Goal: Task Accomplishment & Management: Use online tool/utility

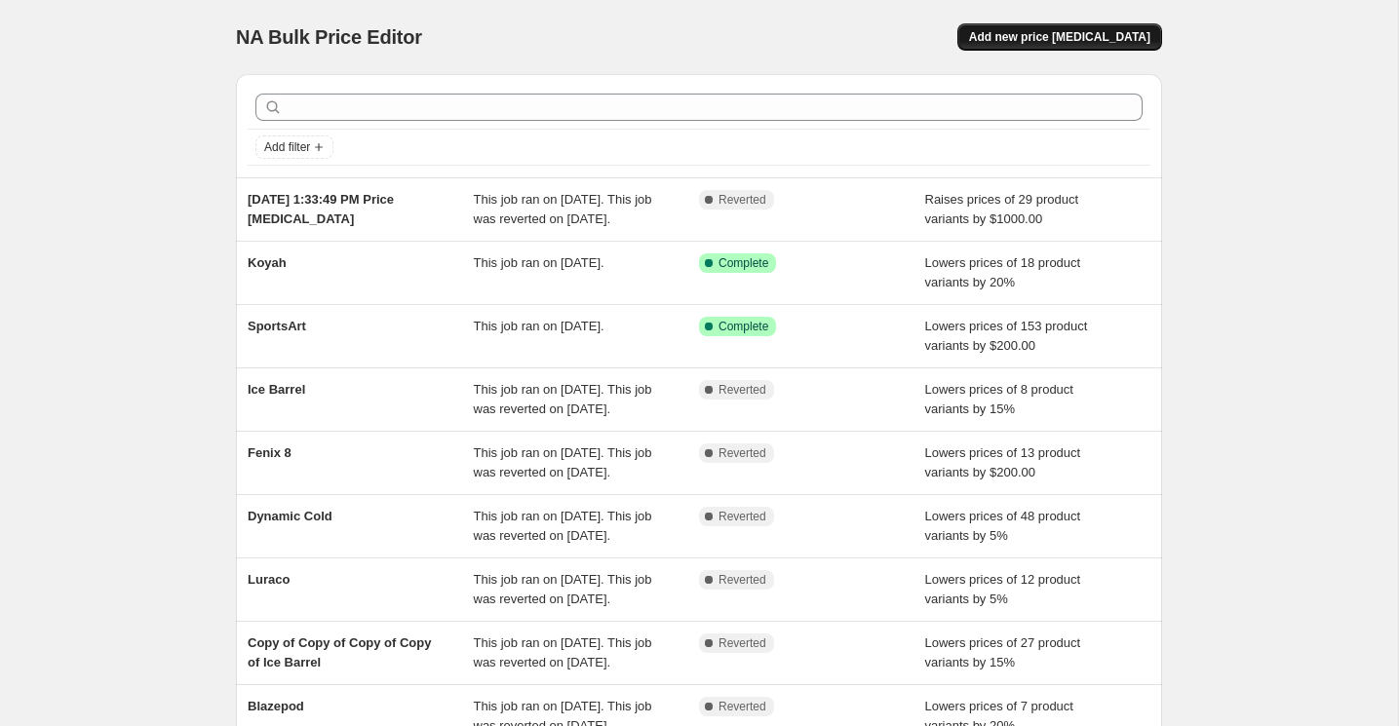
click at [1040, 35] on span "Add new price [MEDICAL_DATA]" at bounding box center [1059, 37] width 181 height 16
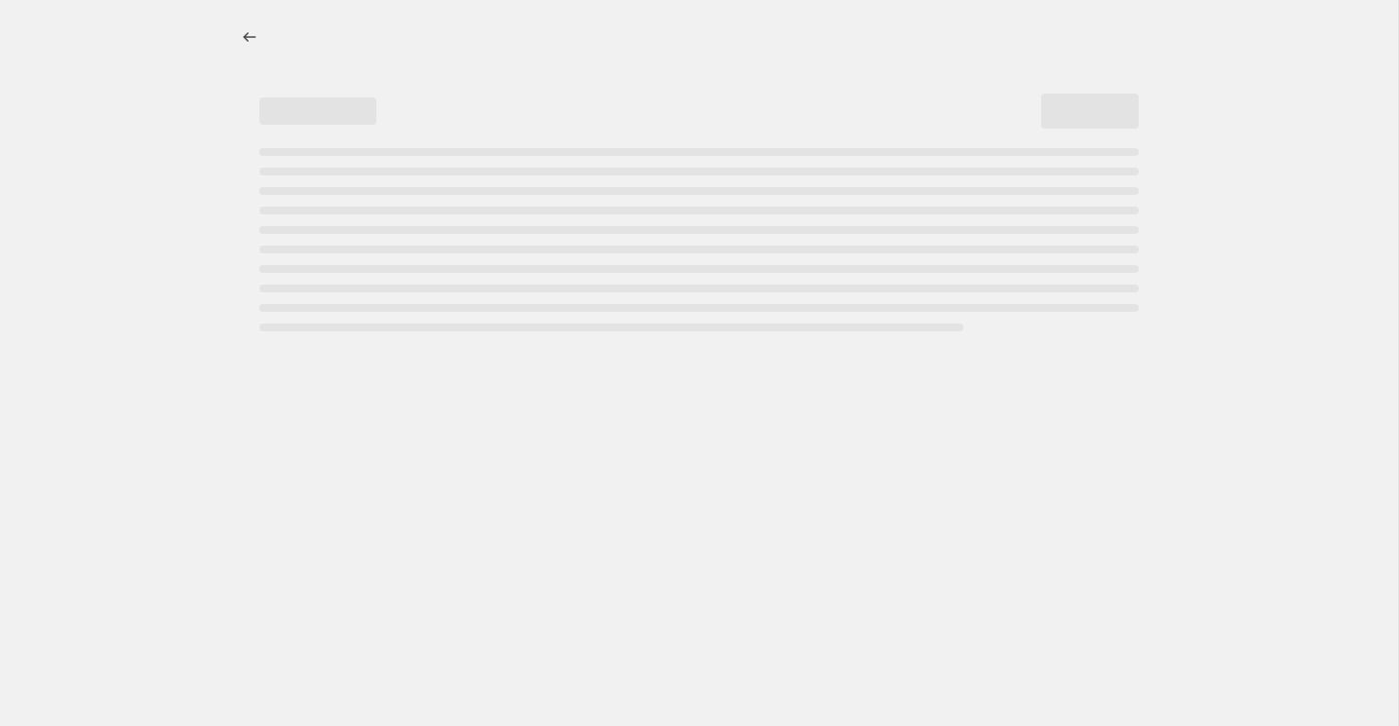
select select "percentage"
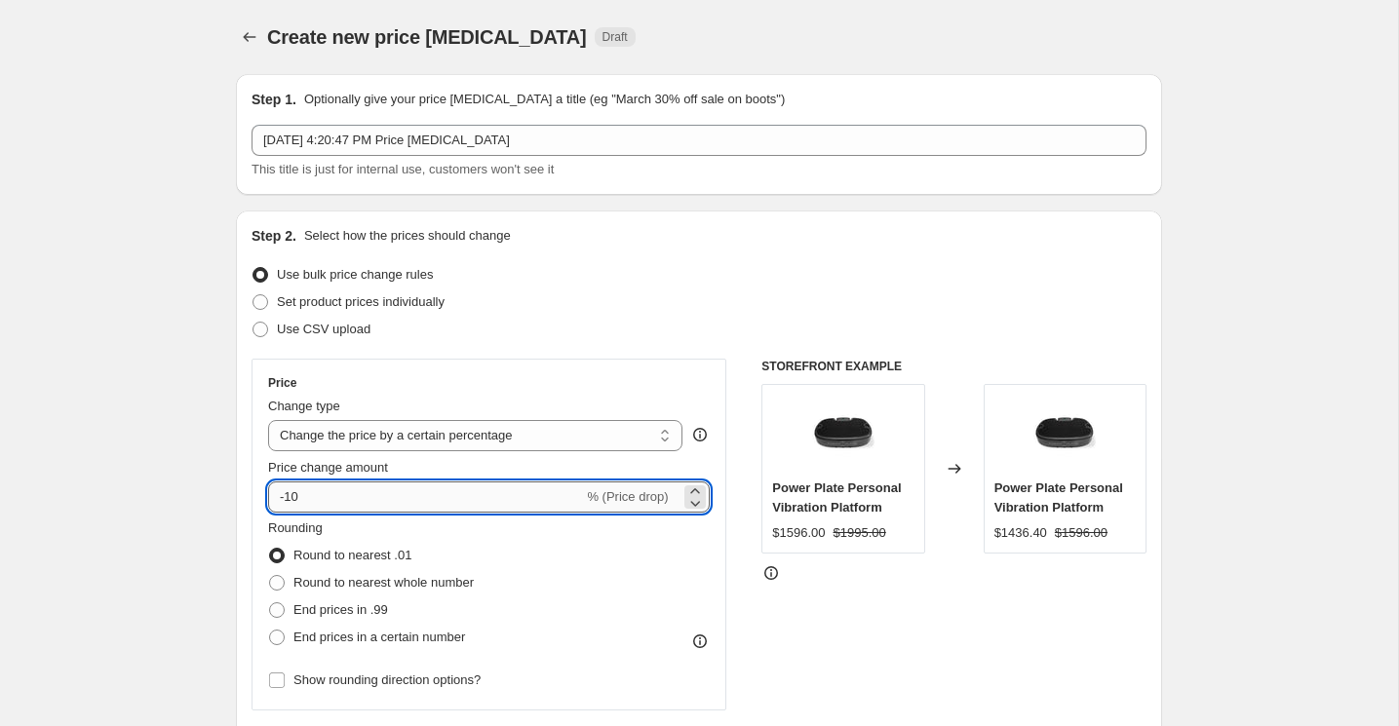
click at [343, 491] on input "-10" at bounding box center [425, 496] width 315 height 31
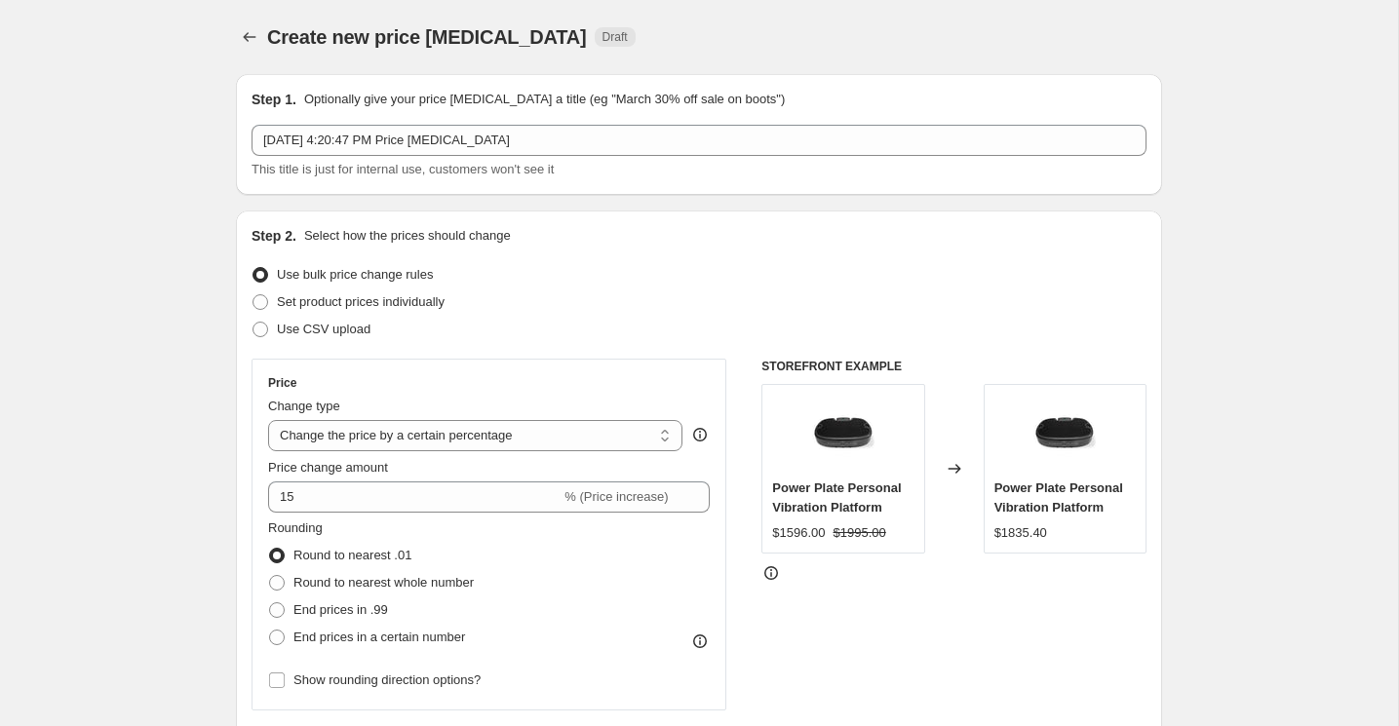
scroll to position [48, 0]
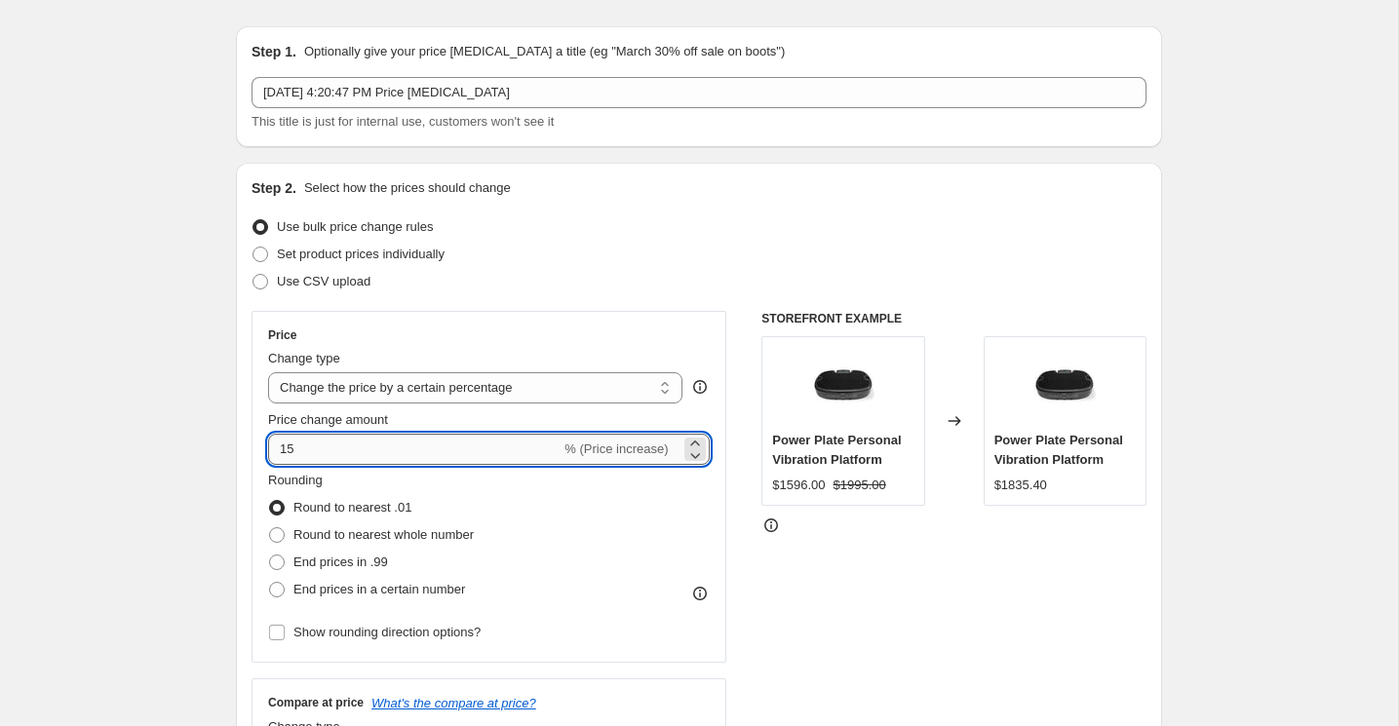
click at [315, 459] on input "15" at bounding box center [414, 449] width 292 height 31
type input "1"
type input "-15"
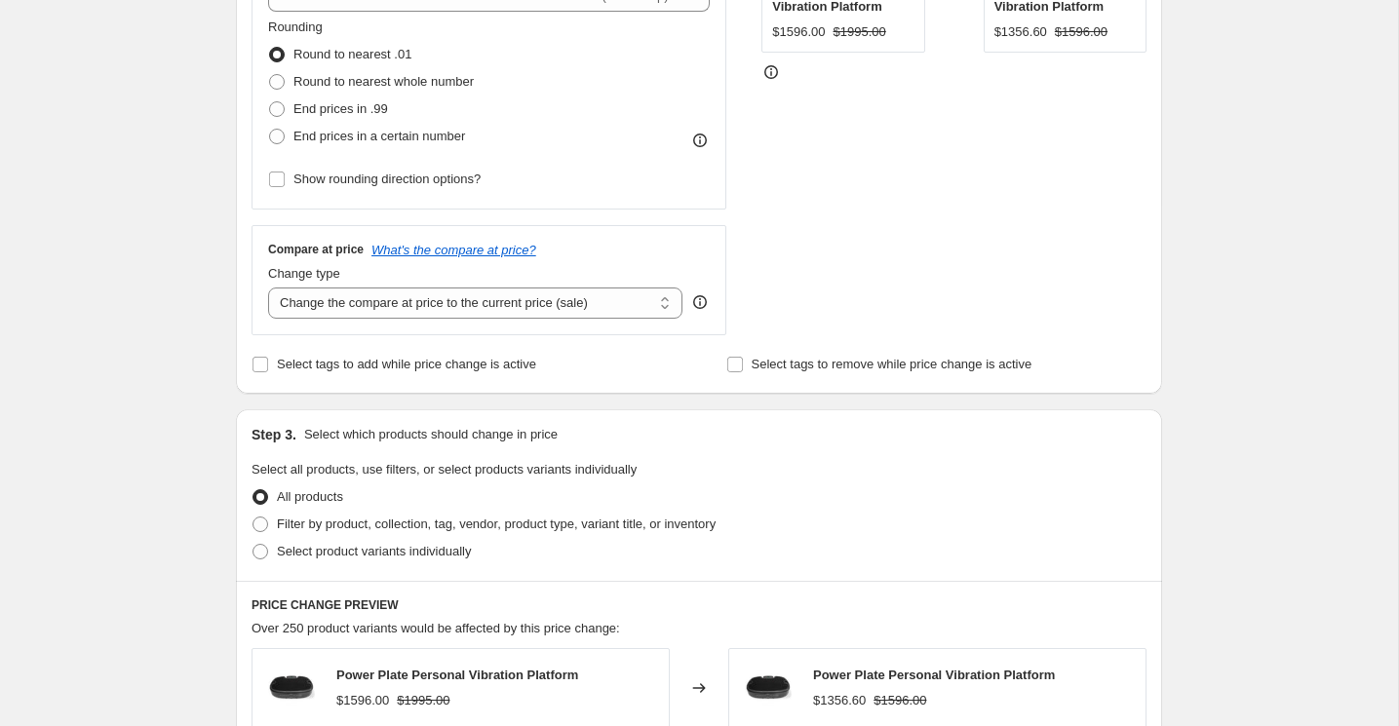
scroll to position [540, 0]
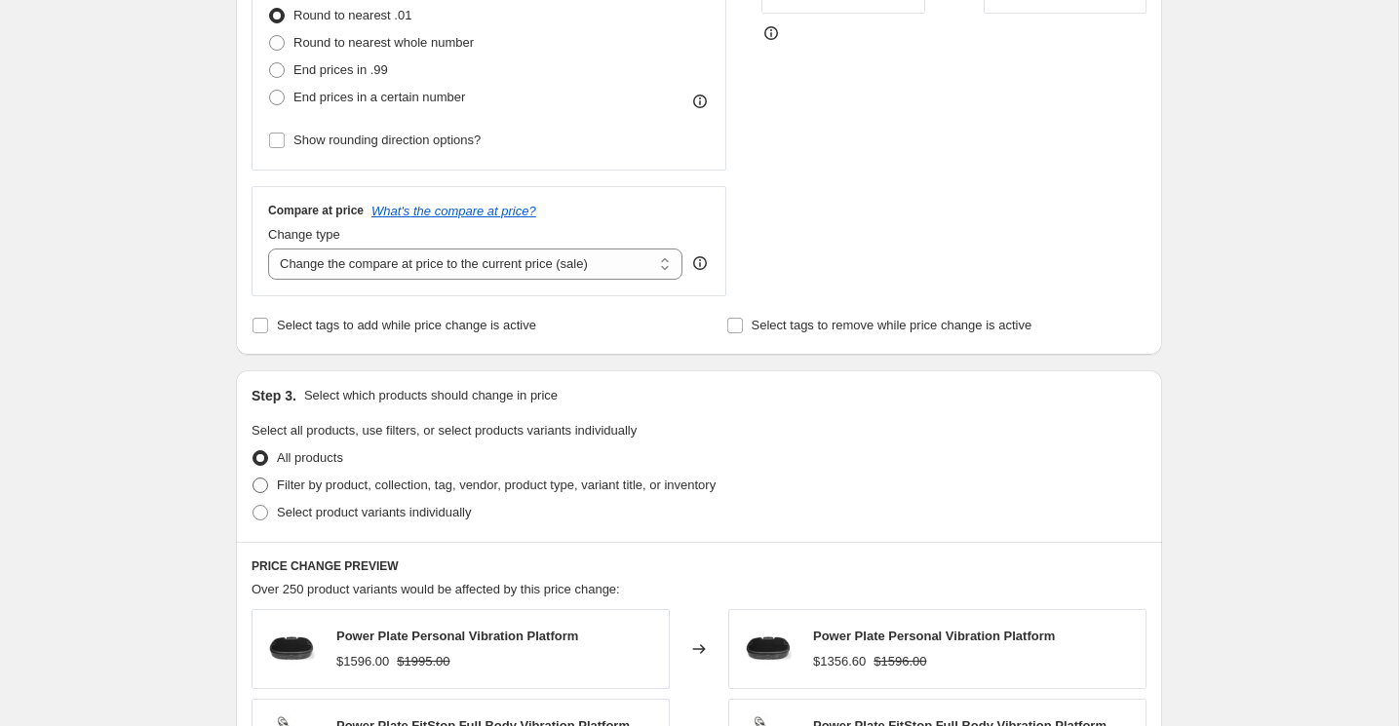
click at [323, 484] on span "Filter by product, collection, tag, vendor, product type, variant title, or inv…" at bounding box center [496, 485] width 439 height 15
click at [253, 479] on input "Filter by product, collection, tag, vendor, product type, variant title, or inv…" at bounding box center [252, 478] width 1 height 1
radio input "true"
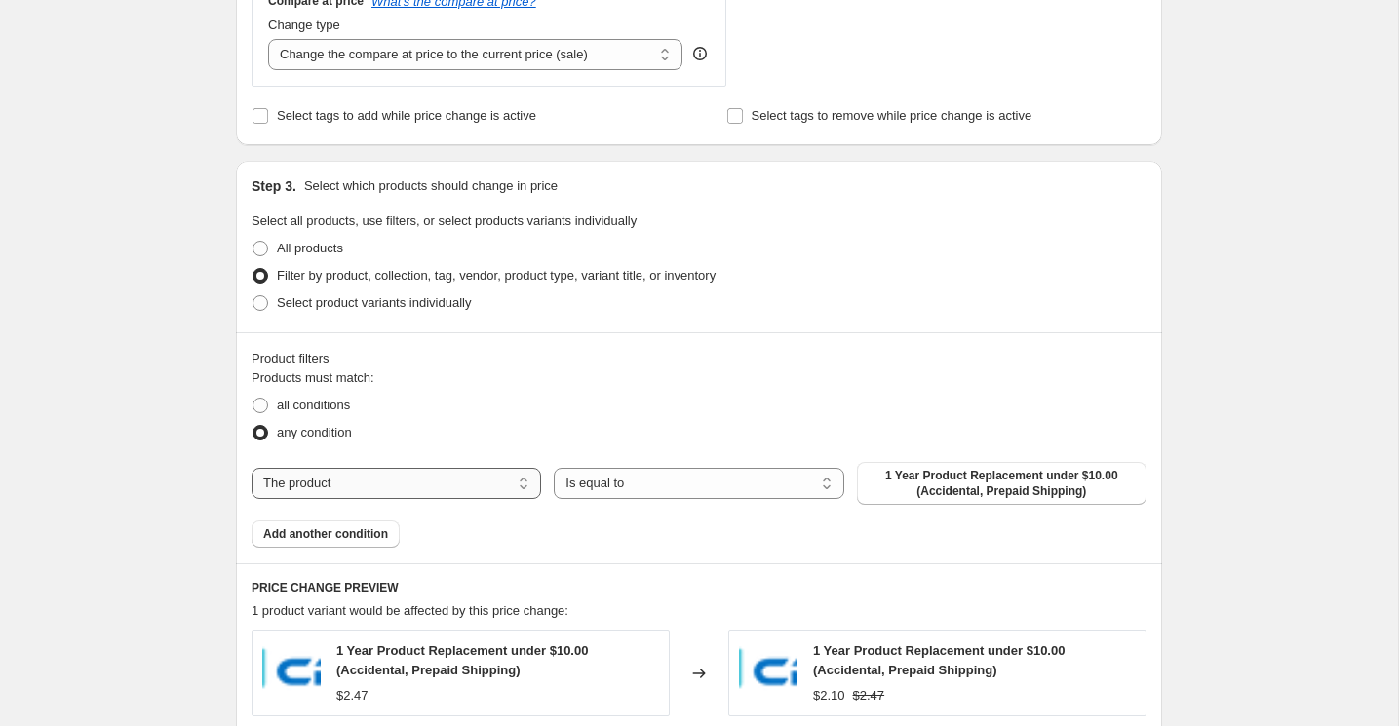
scroll to position [756, 0]
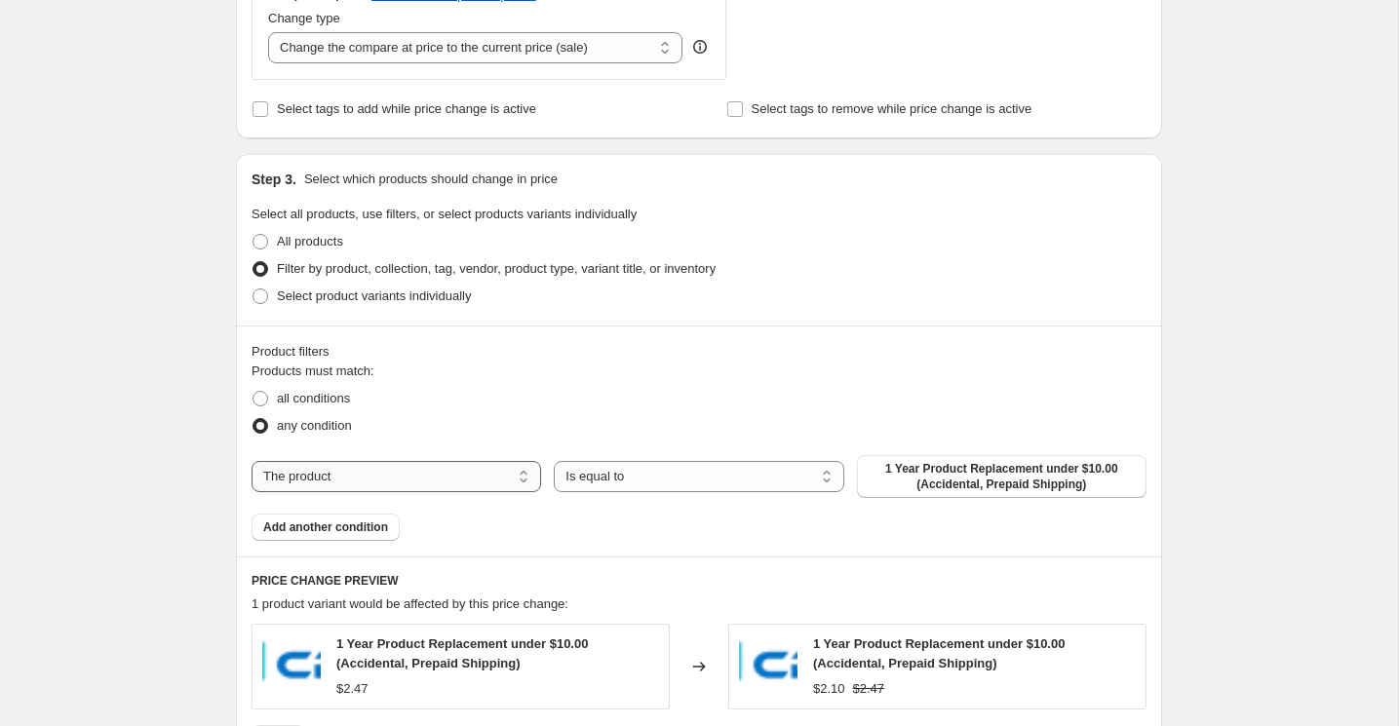
click at [475, 481] on select "The product The product's collection The product's tag The product's vendor The…" at bounding box center [395, 476] width 289 height 31
select select "vendor"
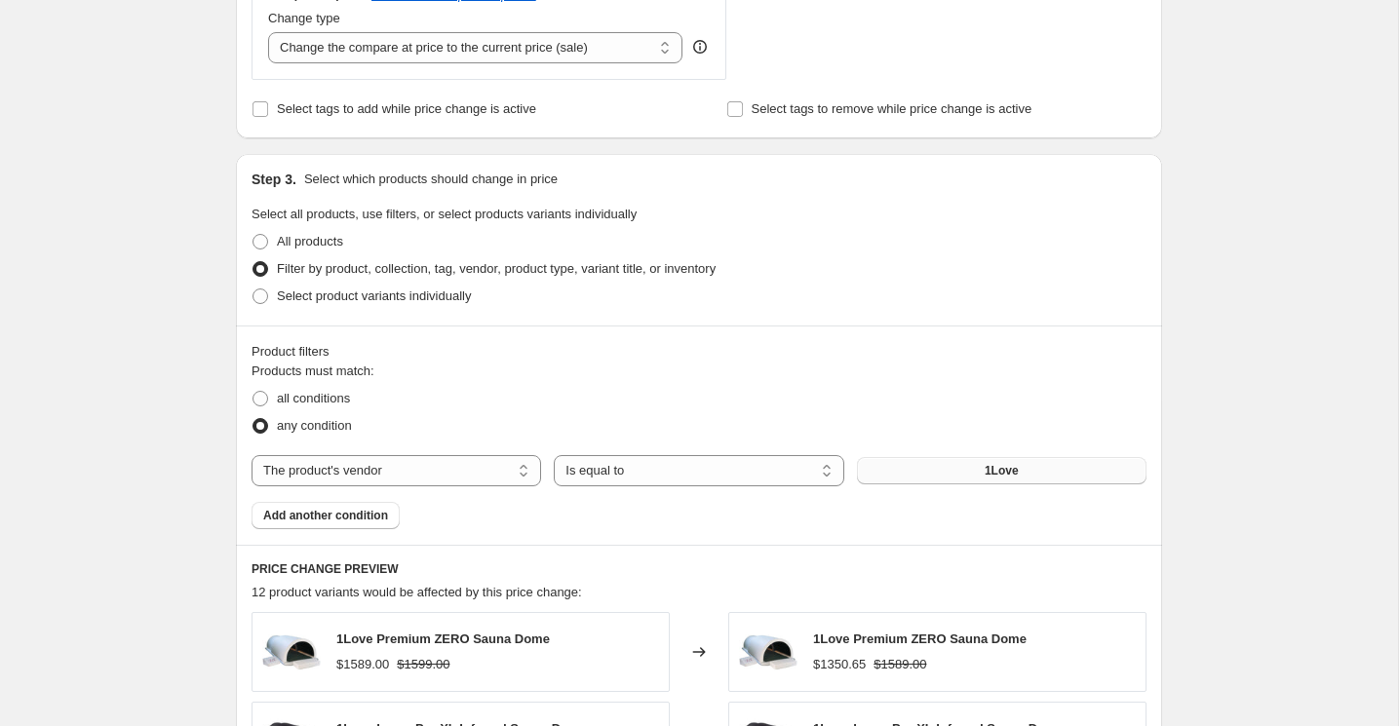
click at [982, 474] on button "1Love" at bounding box center [1001, 470] width 289 height 27
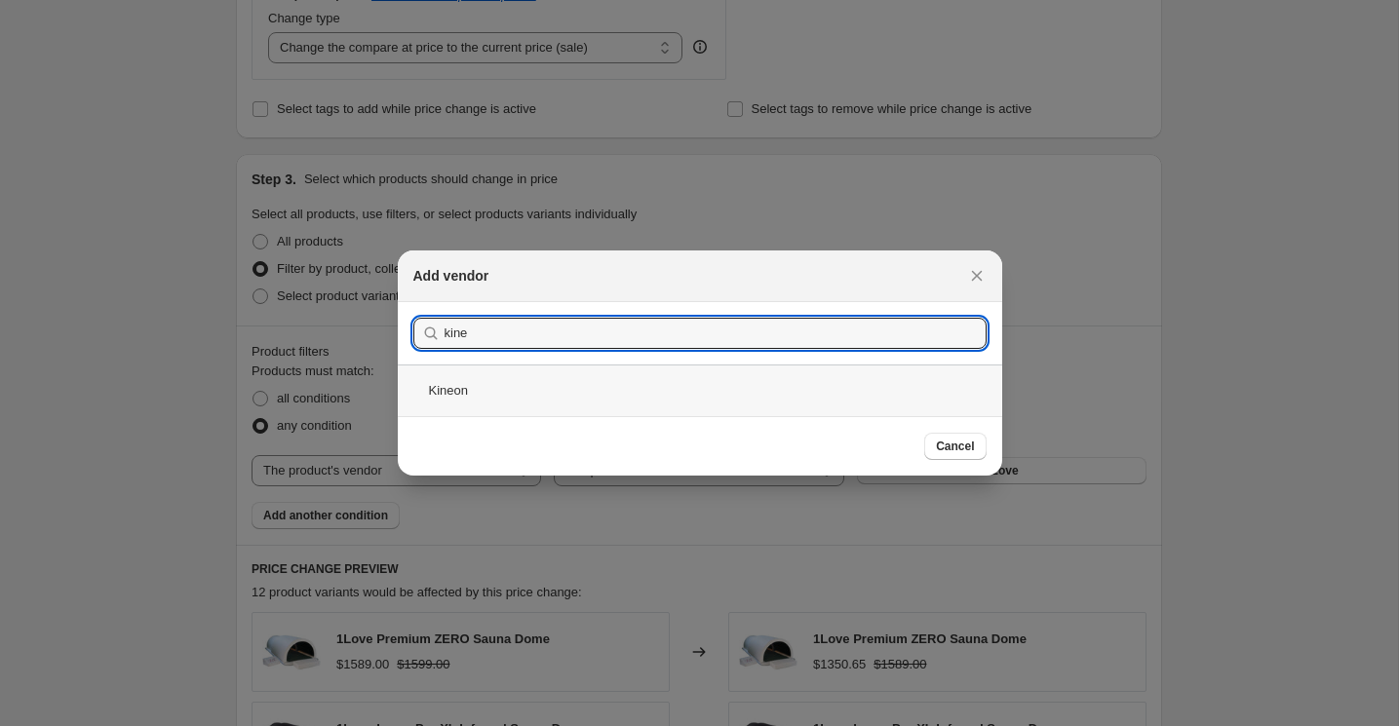
type input "kine"
click at [524, 394] on div "Kineon" at bounding box center [700, 391] width 604 height 52
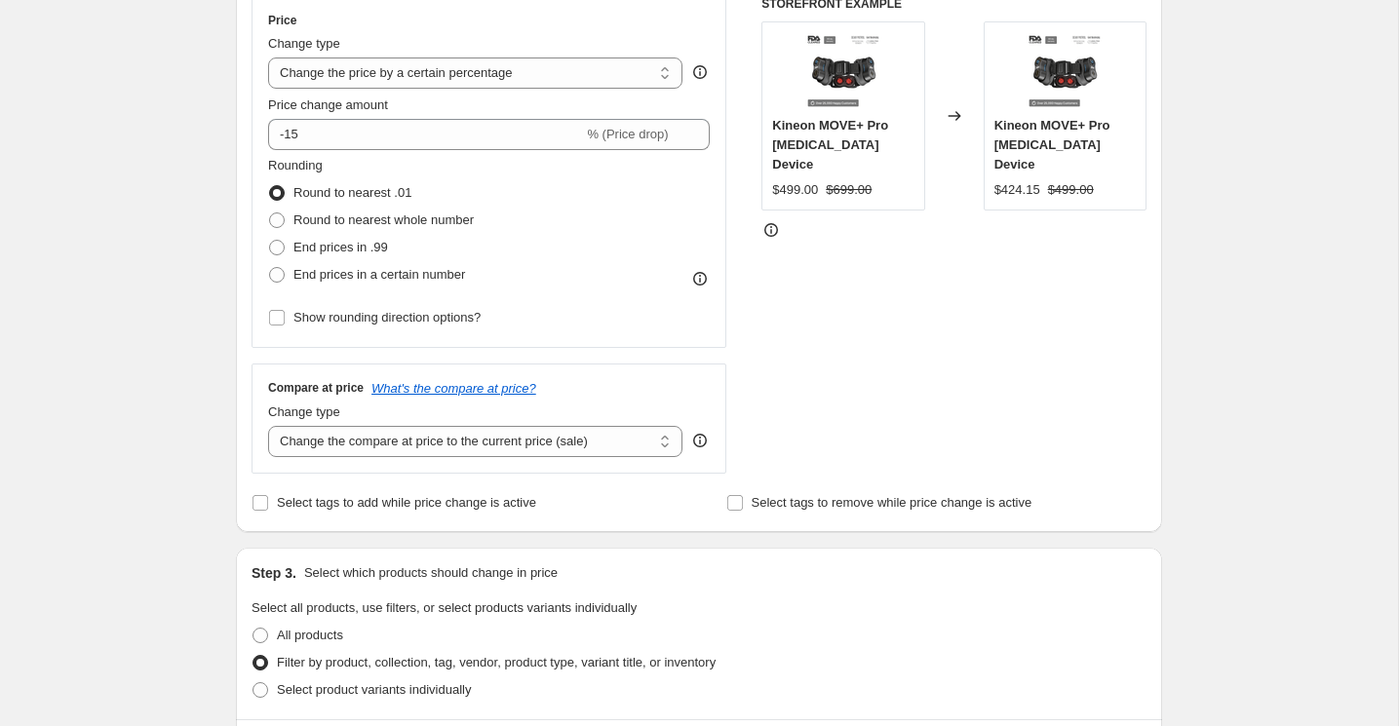
scroll to position [1370, 0]
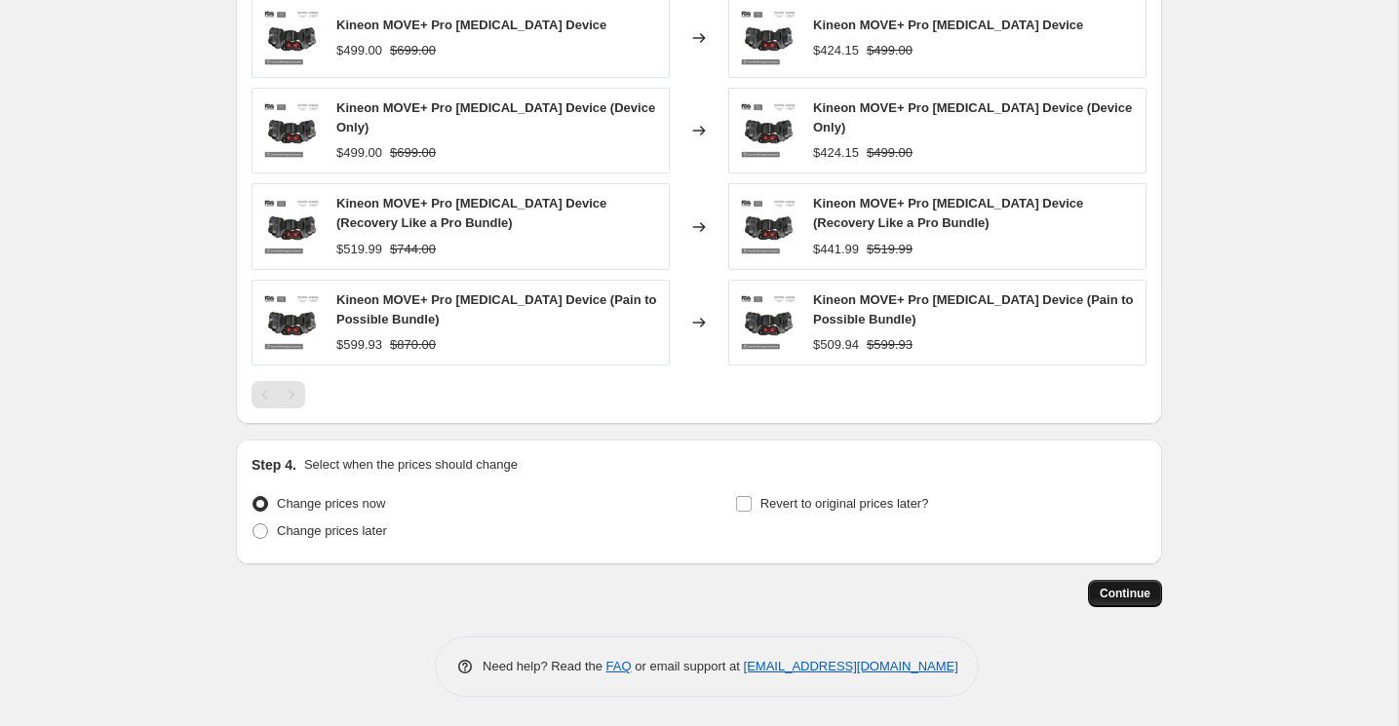
click at [1120, 593] on span "Continue" at bounding box center [1124, 594] width 51 height 16
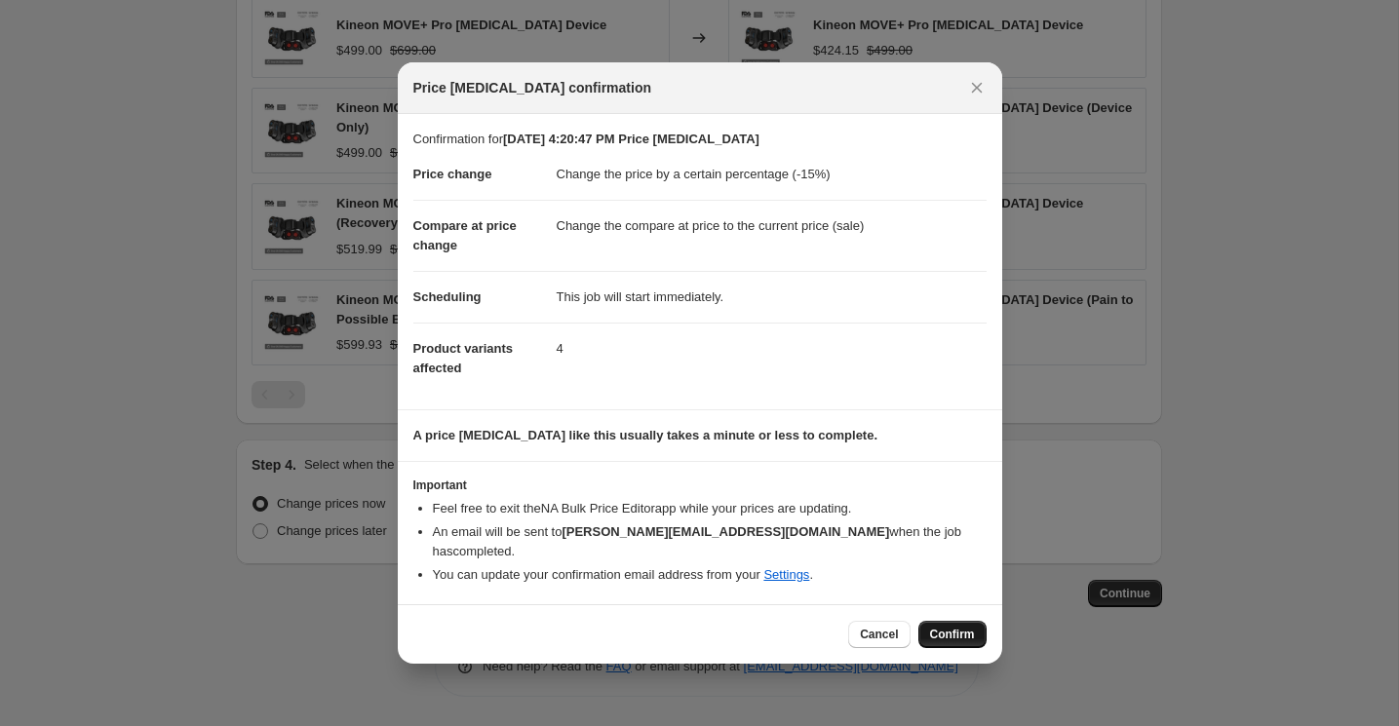
click at [939, 627] on span "Confirm" at bounding box center [952, 635] width 45 height 16
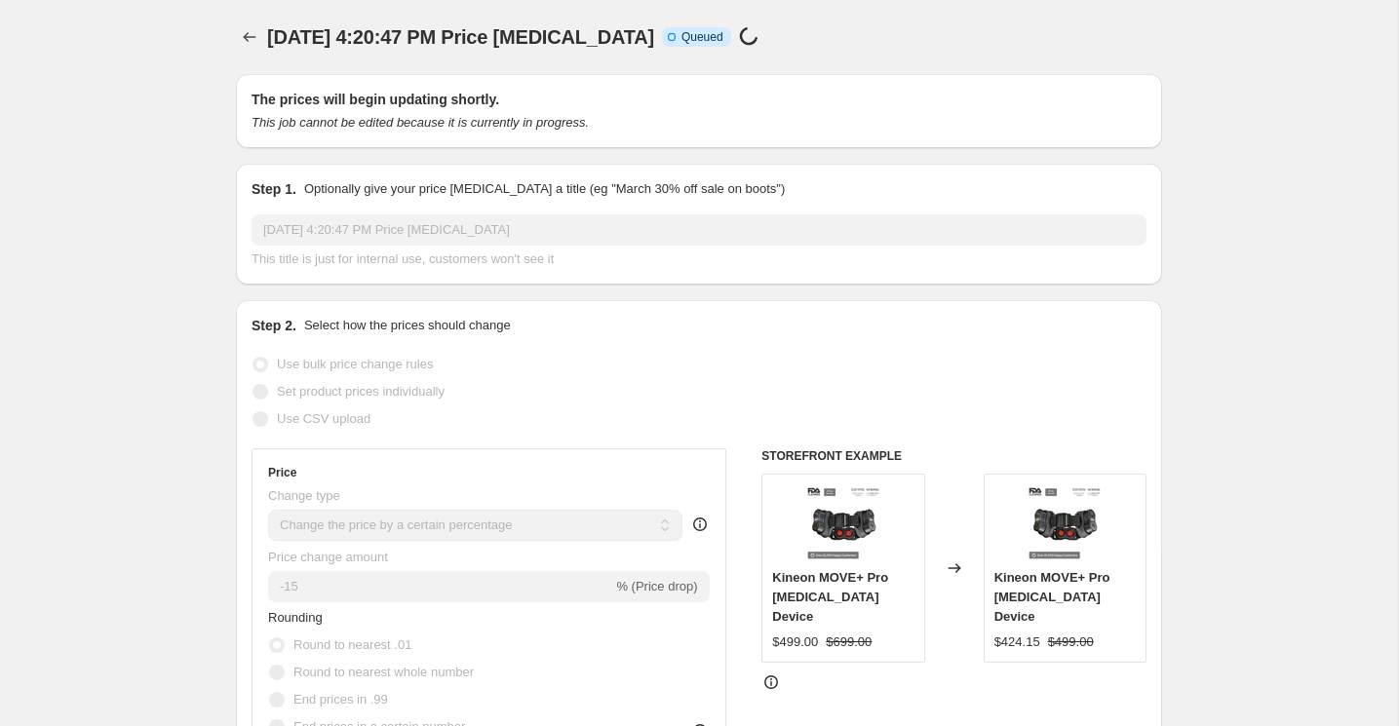
select select "percentage"
select select "vendor"
